Goal: Task Accomplishment & Management: Complete application form

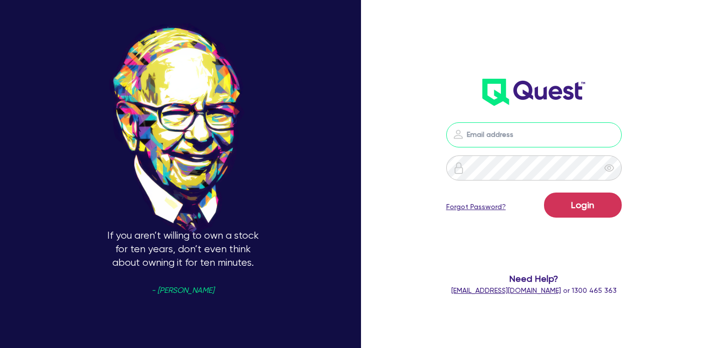
type input "[EMAIL_ADDRESS][PERSON_NAME][DOMAIN_NAME]"
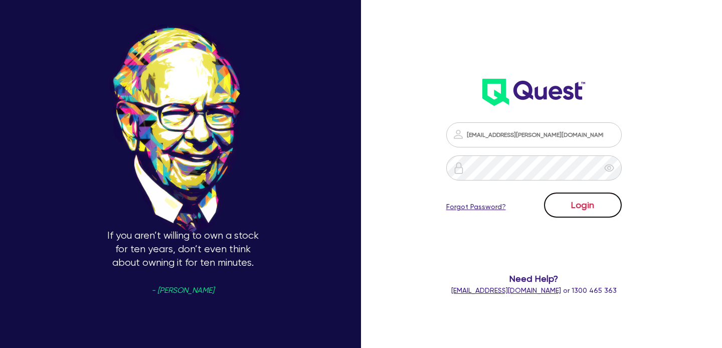
click at [561, 208] on button "Login" at bounding box center [583, 205] width 78 height 25
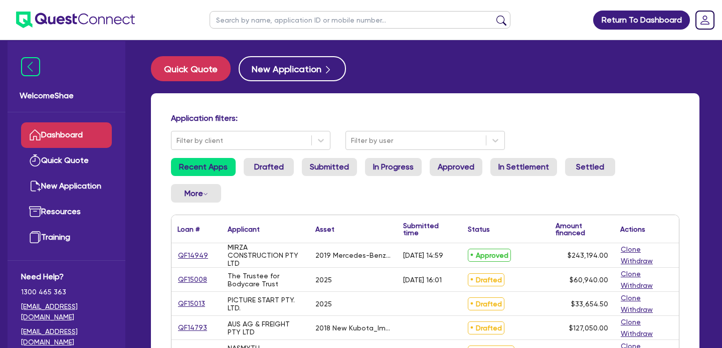
click at [254, 27] on input "text" at bounding box center [360, 20] width 301 height 18
type input "[PERSON_NAME]"
click at [493, 15] on button "submit" at bounding box center [501, 22] width 16 height 14
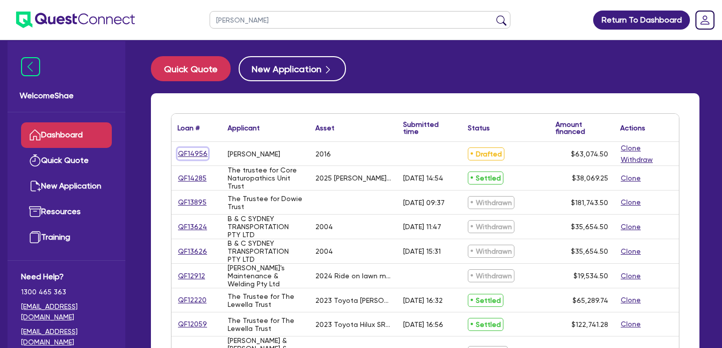
click at [192, 151] on link "QF14956" at bounding box center [192, 154] width 31 height 12
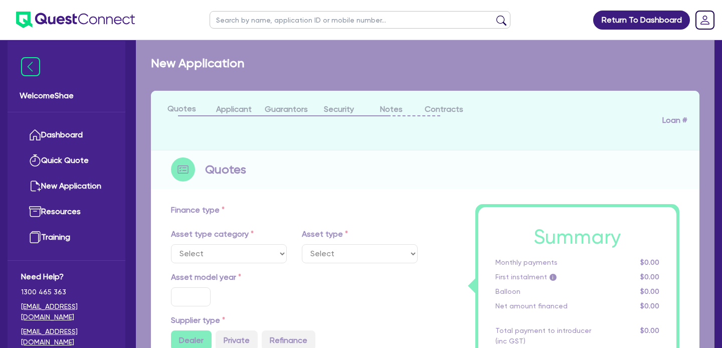
select select "CARS_AND_LIGHT_TRUCKS"
type input "2016"
type input "60,000"
type input "35"
type input "21,000"
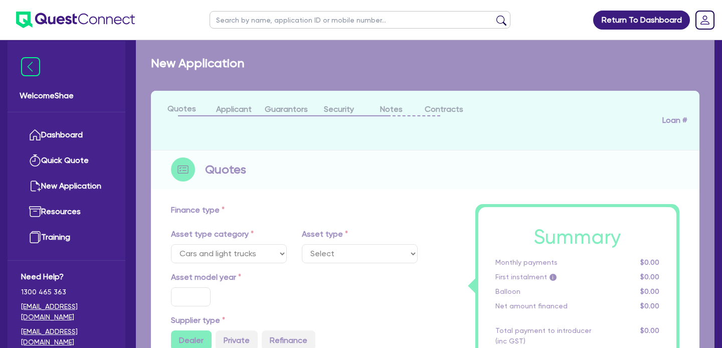
type input "4"
type input "2,522.98"
type input "10.99"
type input "2,200"
select select "PASSENGER_VEHICLES"
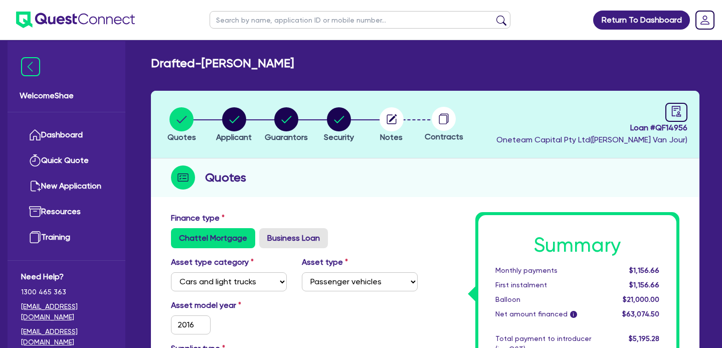
click at [239, 23] on input "text" at bounding box center [360, 20] width 301 height 18
type input "jayde"
click button "submit" at bounding box center [501, 22] width 16 height 14
